Goal: Use online tool/utility: Utilize a website feature to perform a specific function

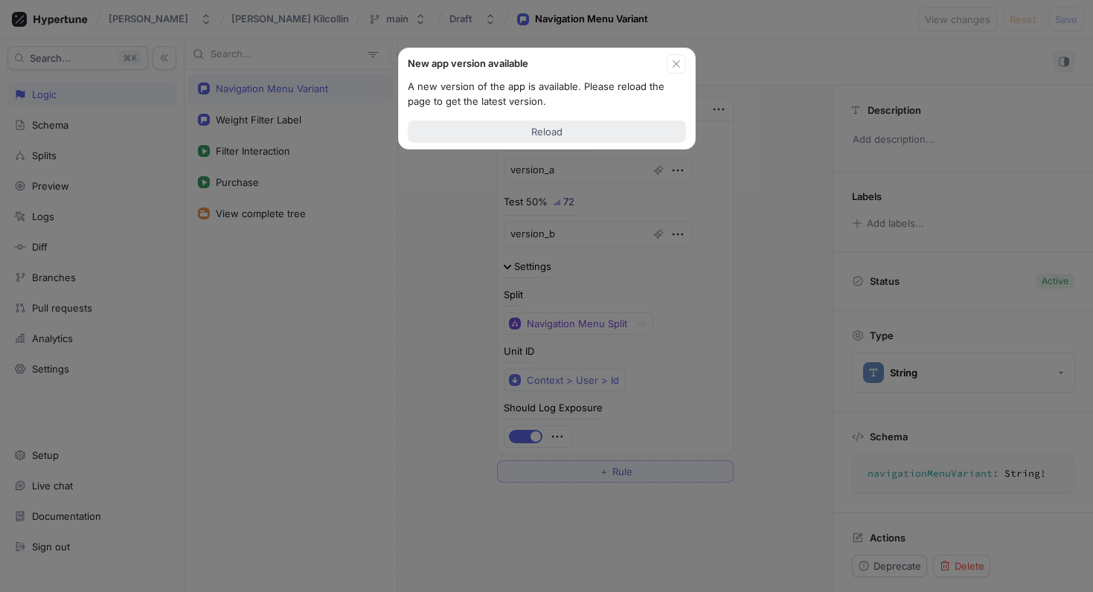
click at [556, 127] on span "Reload" at bounding box center [546, 131] width 31 height 9
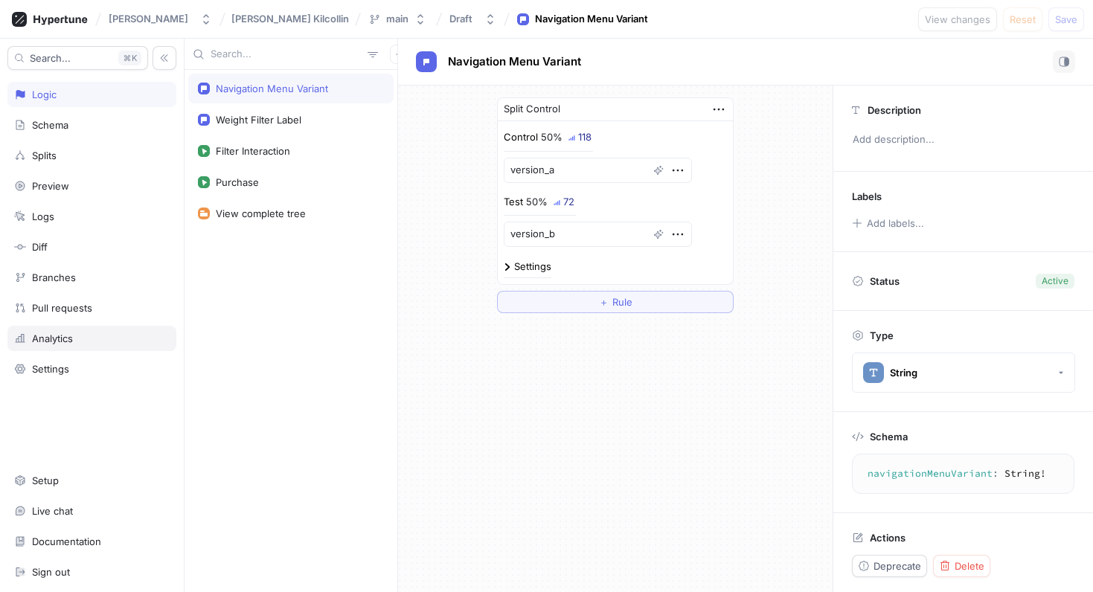
click at [100, 338] on div "Analytics" at bounding box center [92, 339] width 156 height 12
type textarea "x"
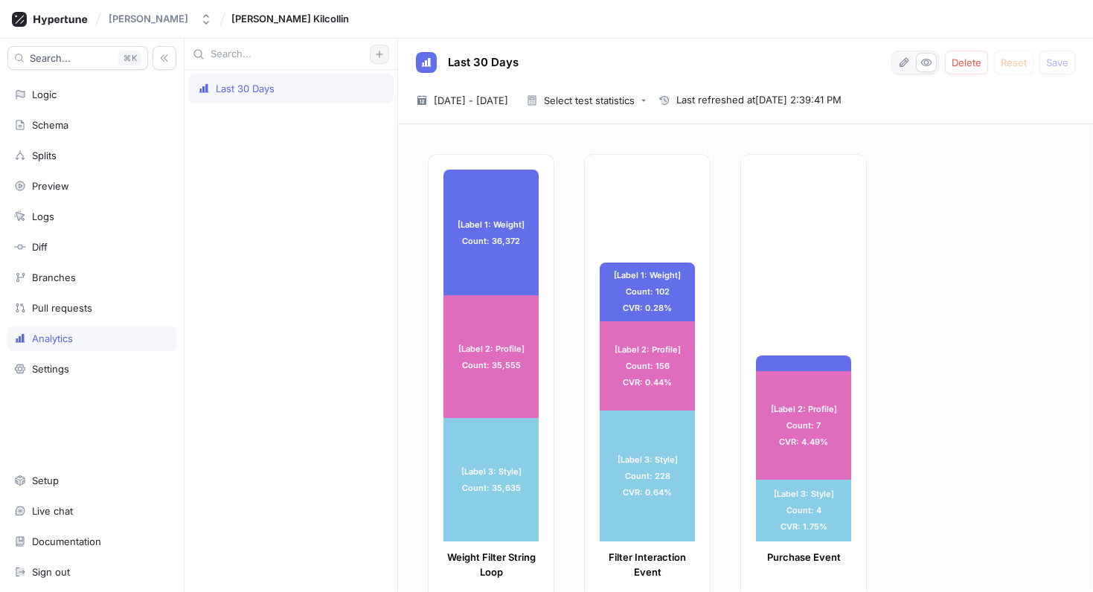
click at [379, 50] on icon "button" at bounding box center [379, 54] width 9 height 9
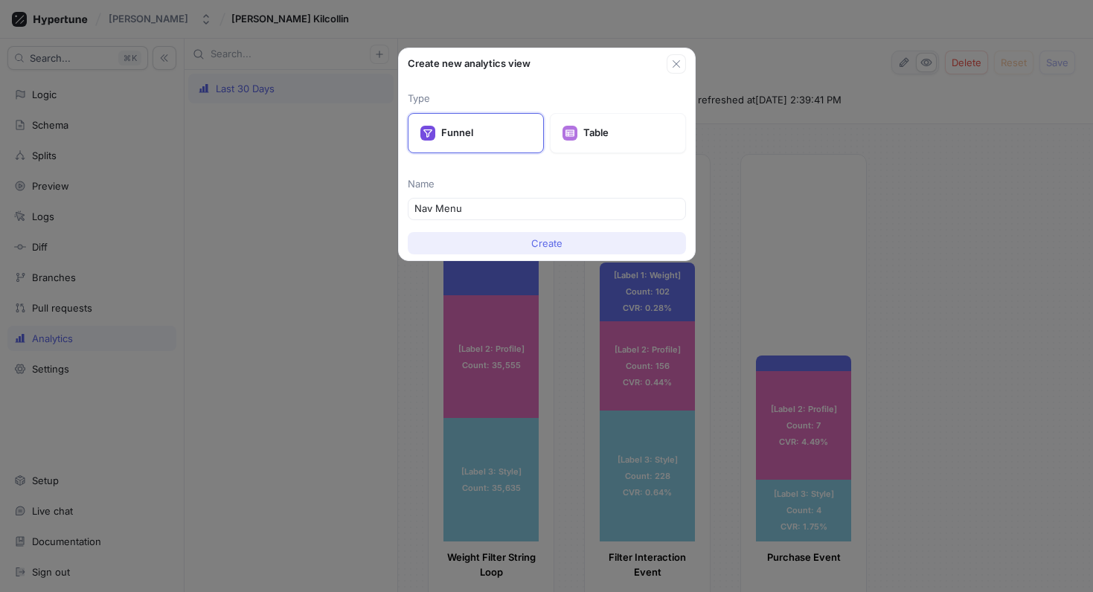
type input "Nav Menu"
click at [540, 248] on span "Create" at bounding box center [546, 243] width 31 height 9
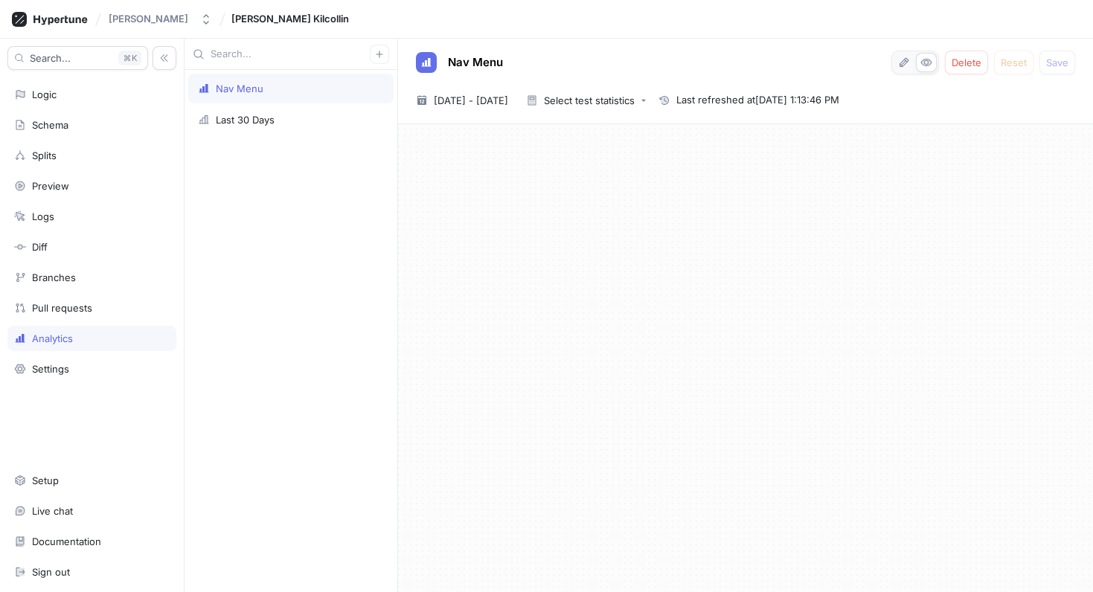
drag, startPoint x: 644, startPoint y: 202, endPoint x: 711, endPoint y: 206, distance: 67.8
click at [644, 202] on div at bounding box center [745, 358] width 695 height 468
click at [907, 65] on icon "button" at bounding box center [904, 63] width 12 height 12
type textarea "x"
click at [483, 153] on span "Add funnel step" at bounding box center [471, 148] width 74 height 9
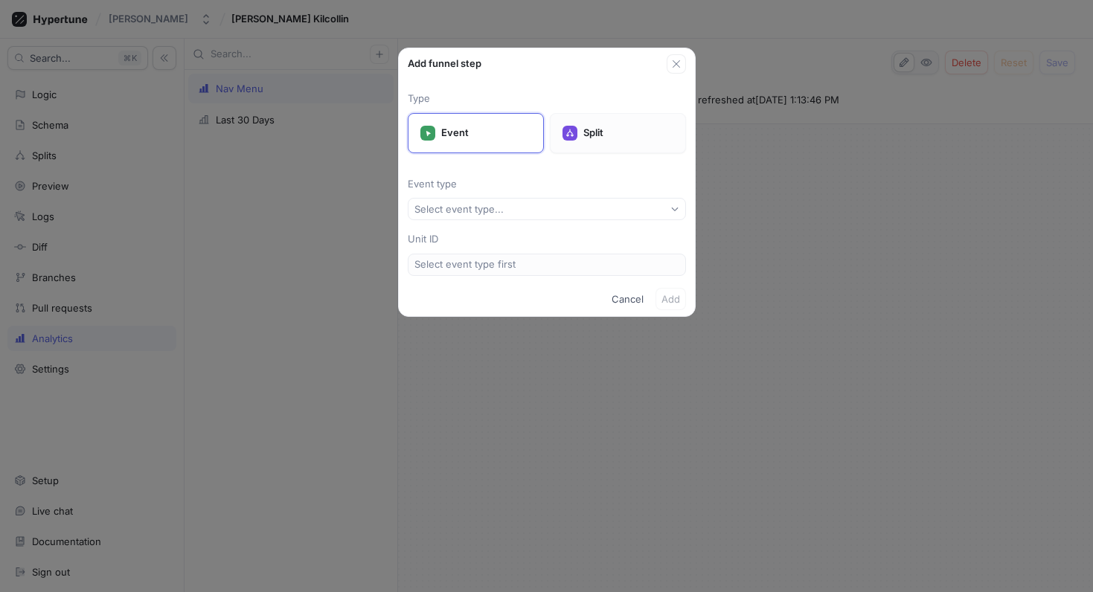
click at [577, 127] on div "Split" at bounding box center [618, 133] width 136 height 40
click at [428, 210] on div "Select split..." at bounding box center [443, 209] width 59 height 13
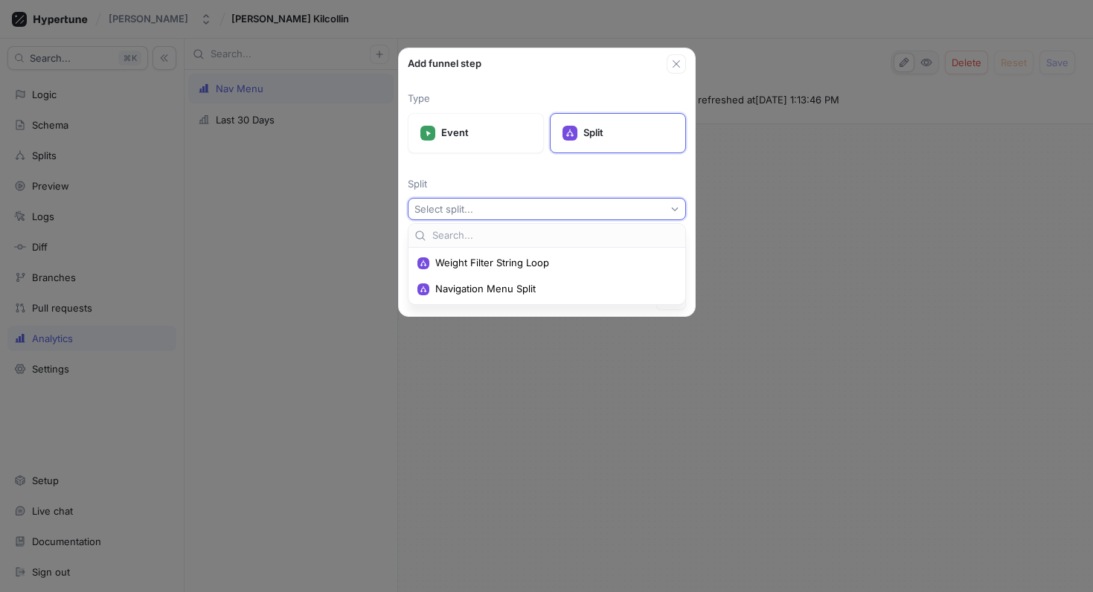
click at [486, 292] on span "Navigation Menu Split" at bounding box center [552, 289] width 234 height 13
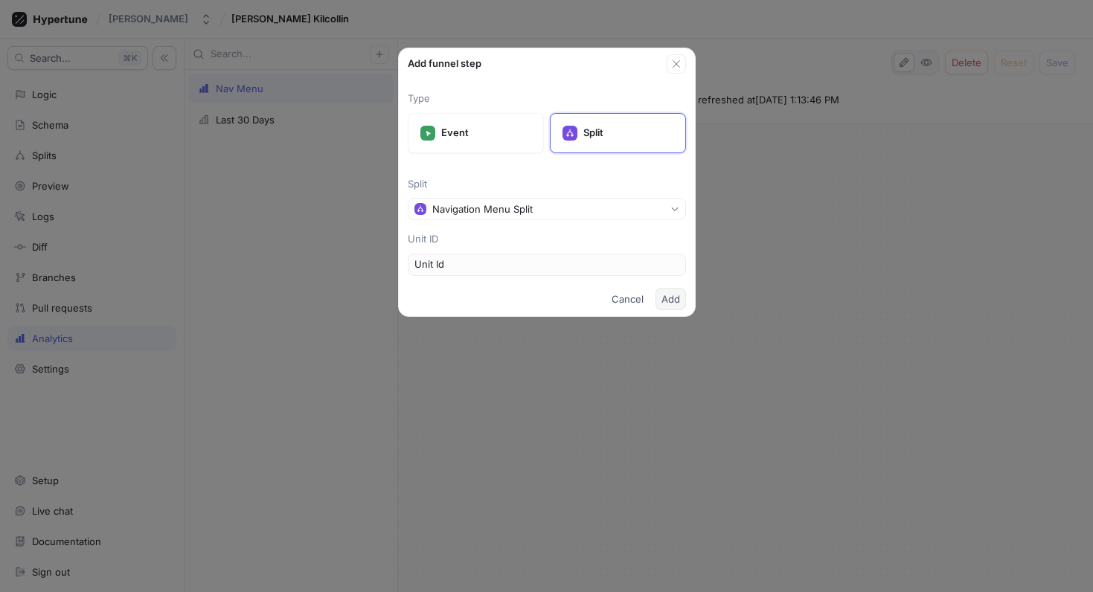
click at [670, 295] on span "Add" at bounding box center [670, 299] width 19 height 9
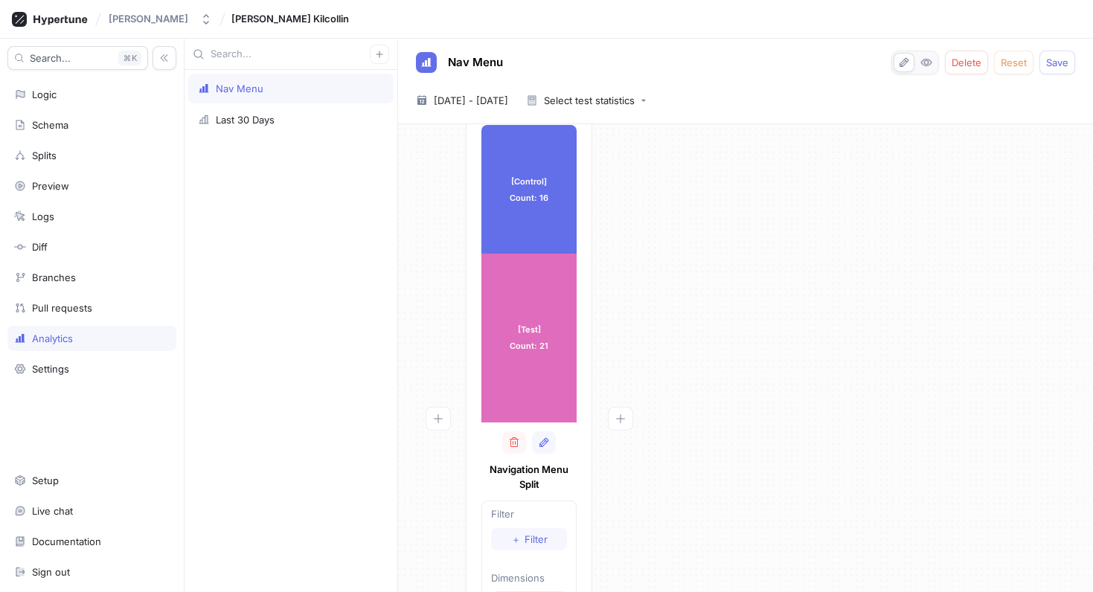
scroll to position [43, 0]
click at [619, 417] on icon "button" at bounding box center [621, 420] width 12 height 12
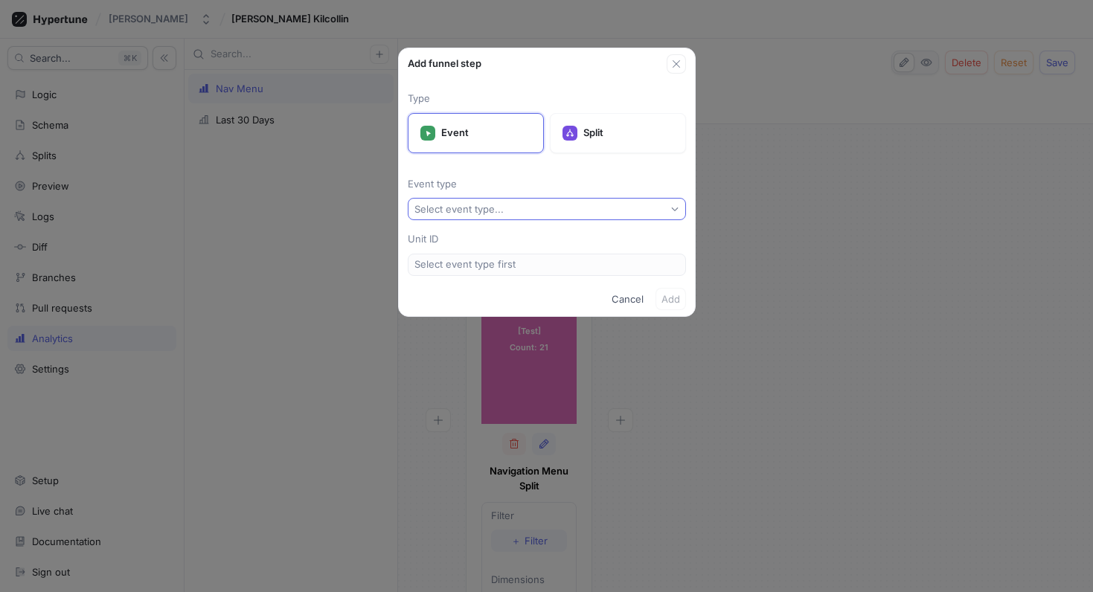
click at [501, 205] on div "Select event type..." at bounding box center [458, 209] width 89 height 13
click at [513, 285] on span "Purchase Event" at bounding box center [552, 289] width 234 height 13
click at [676, 295] on span "Add" at bounding box center [670, 299] width 19 height 9
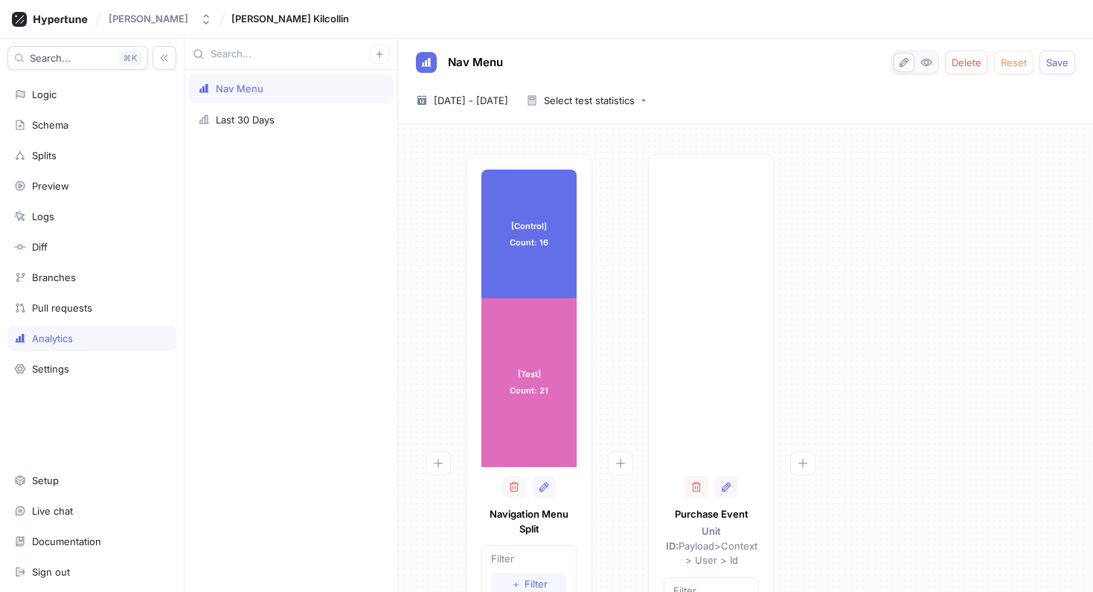
scroll to position [106, 0]
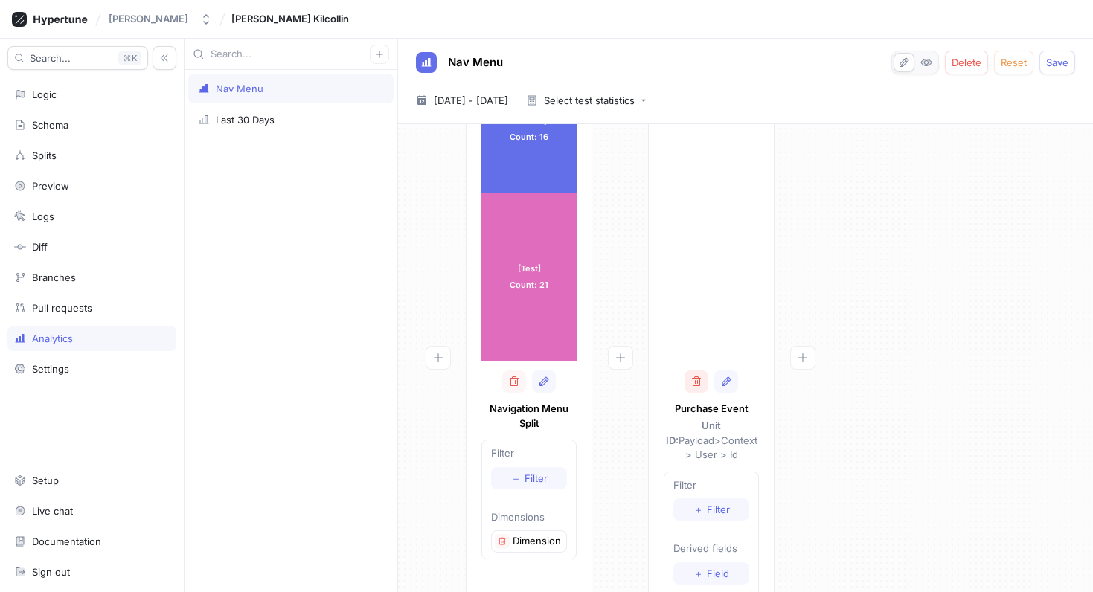
click at [689, 381] on button "button" at bounding box center [696, 382] width 24 height 22
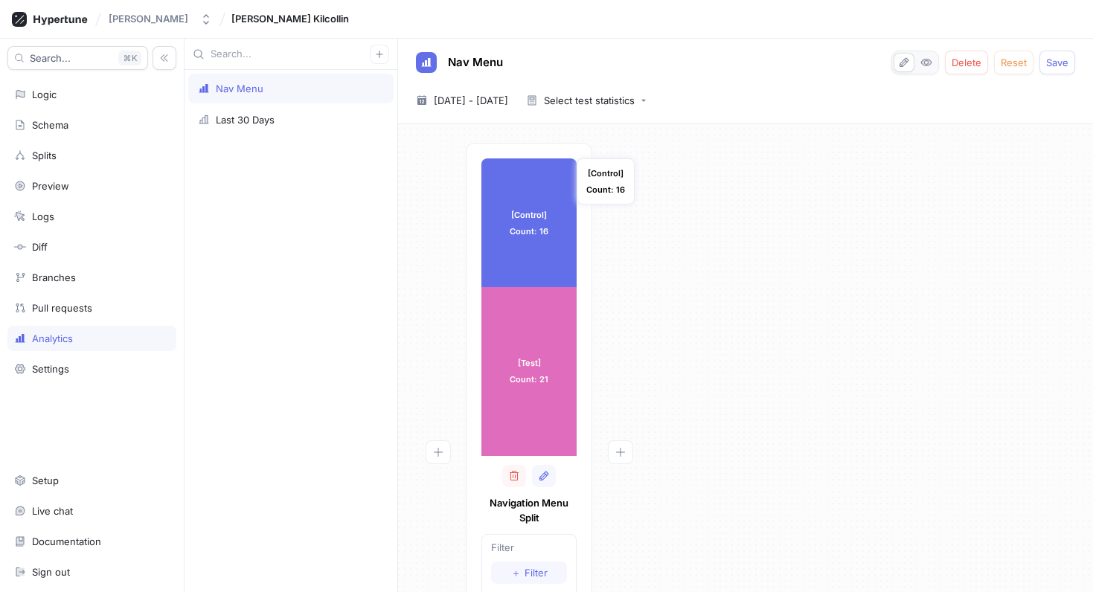
scroll to position [10, 0]
